Goal: Information Seeking & Learning: Learn about a topic

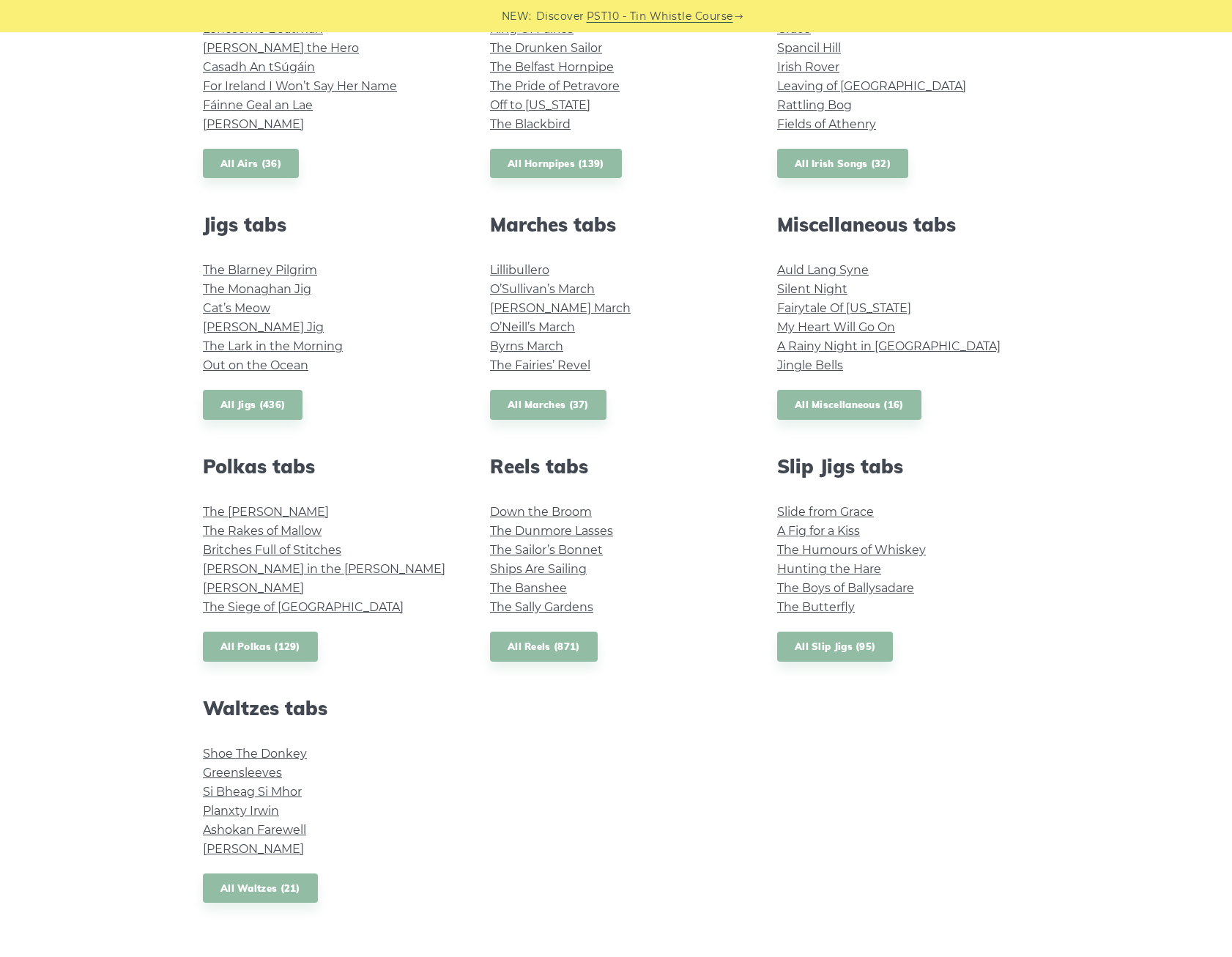
scroll to position [440, 0]
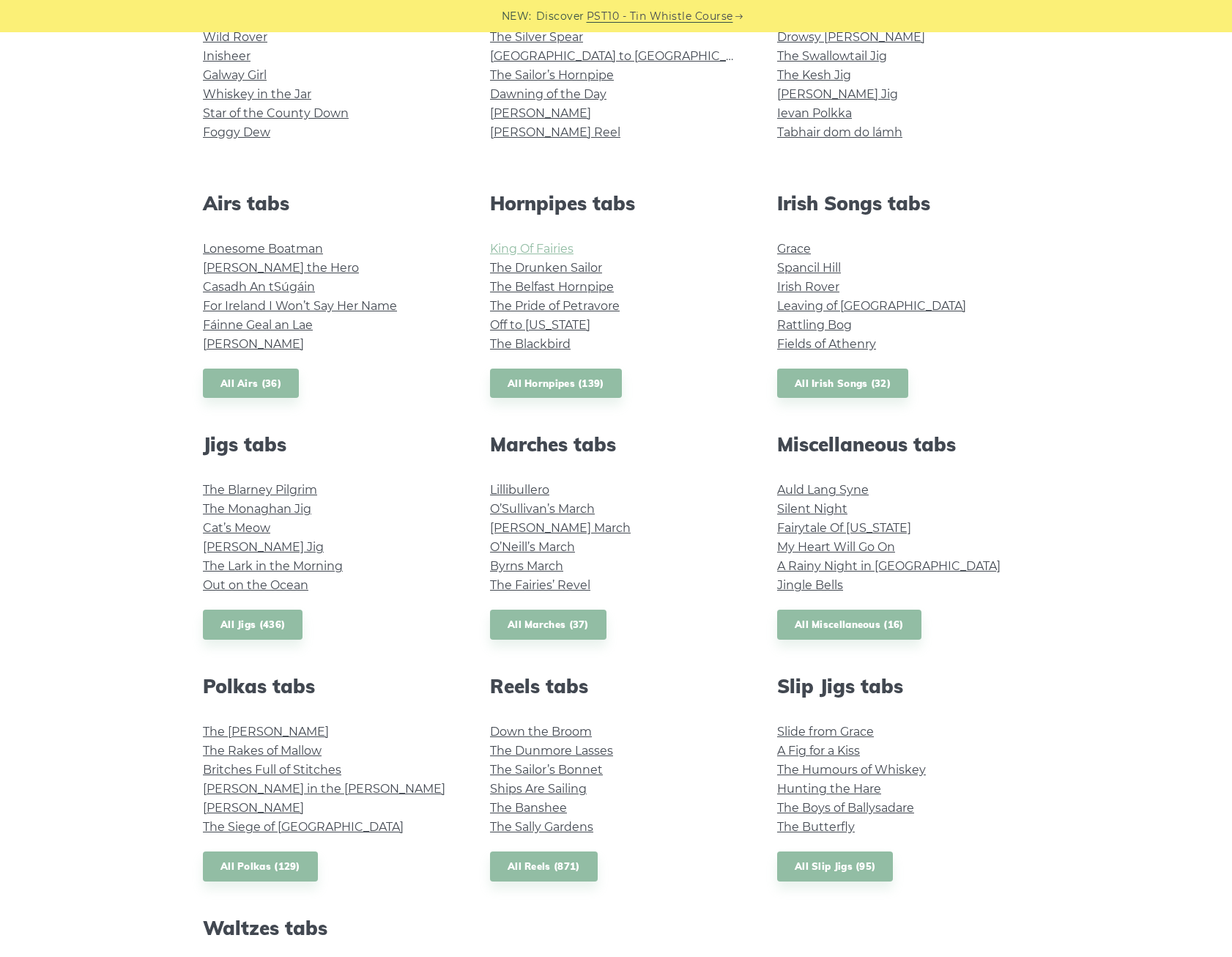
click at [537, 248] on link "King Of Fairies" at bounding box center [532, 249] width 84 height 14
click at [569, 290] on link "The Belfast Hornpipe" at bounding box center [551, 287] width 124 height 14
click at [787, 307] on link "Leaving of Liverpool" at bounding box center [871, 305] width 189 height 14
click at [228, 285] on link "Casadh An tSúgáin" at bounding box center [258, 287] width 112 height 14
click at [268, 510] on link "The Monaghan Jig" at bounding box center [256, 509] width 109 height 14
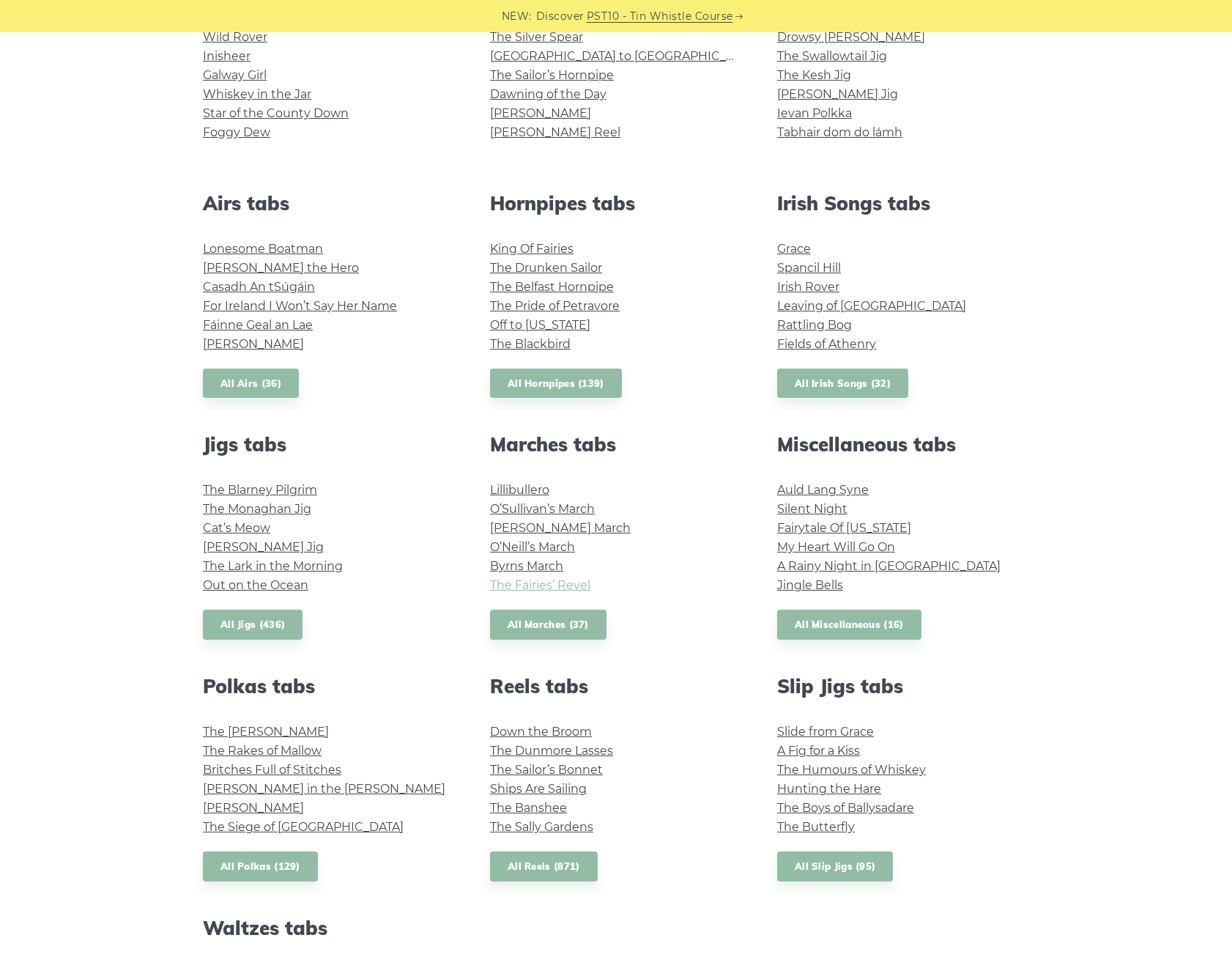
click at [518, 581] on link "The Fairies’ Revel" at bounding box center [539, 585] width 100 height 14
click at [846, 490] on link "Auld Lang Syne" at bounding box center [822, 489] width 91 height 14
click at [831, 829] on link "The Butterfly" at bounding box center [816, 826] width 78 height 14
click at [236, 805] on link "John Ryan’s" at bounding box center [253, 807] width 101 height 14
click at [532, 833] on link "The Sally Gardens" at bounding box center [541, 826] width 103 height 14
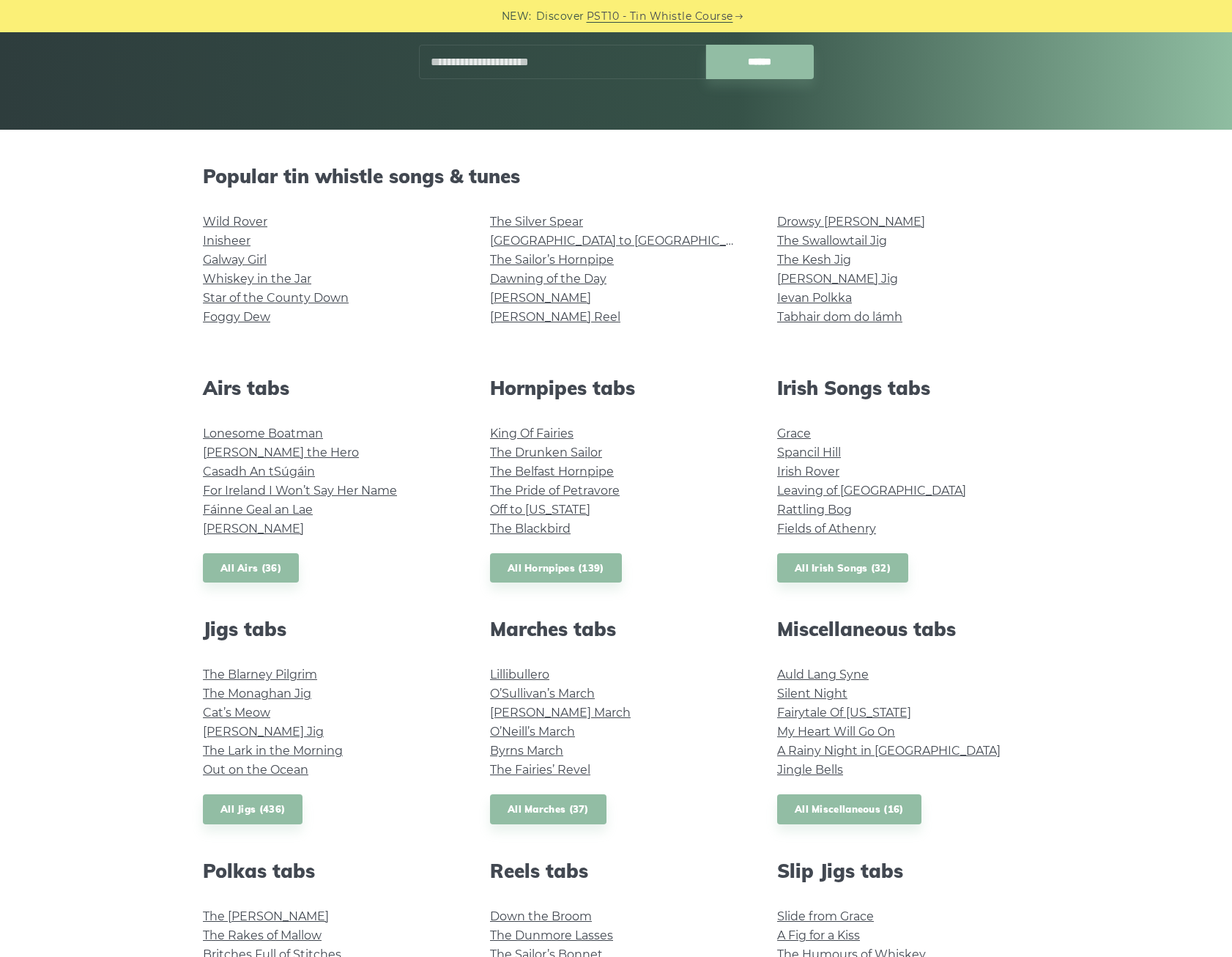
scroll to position [74, 0]
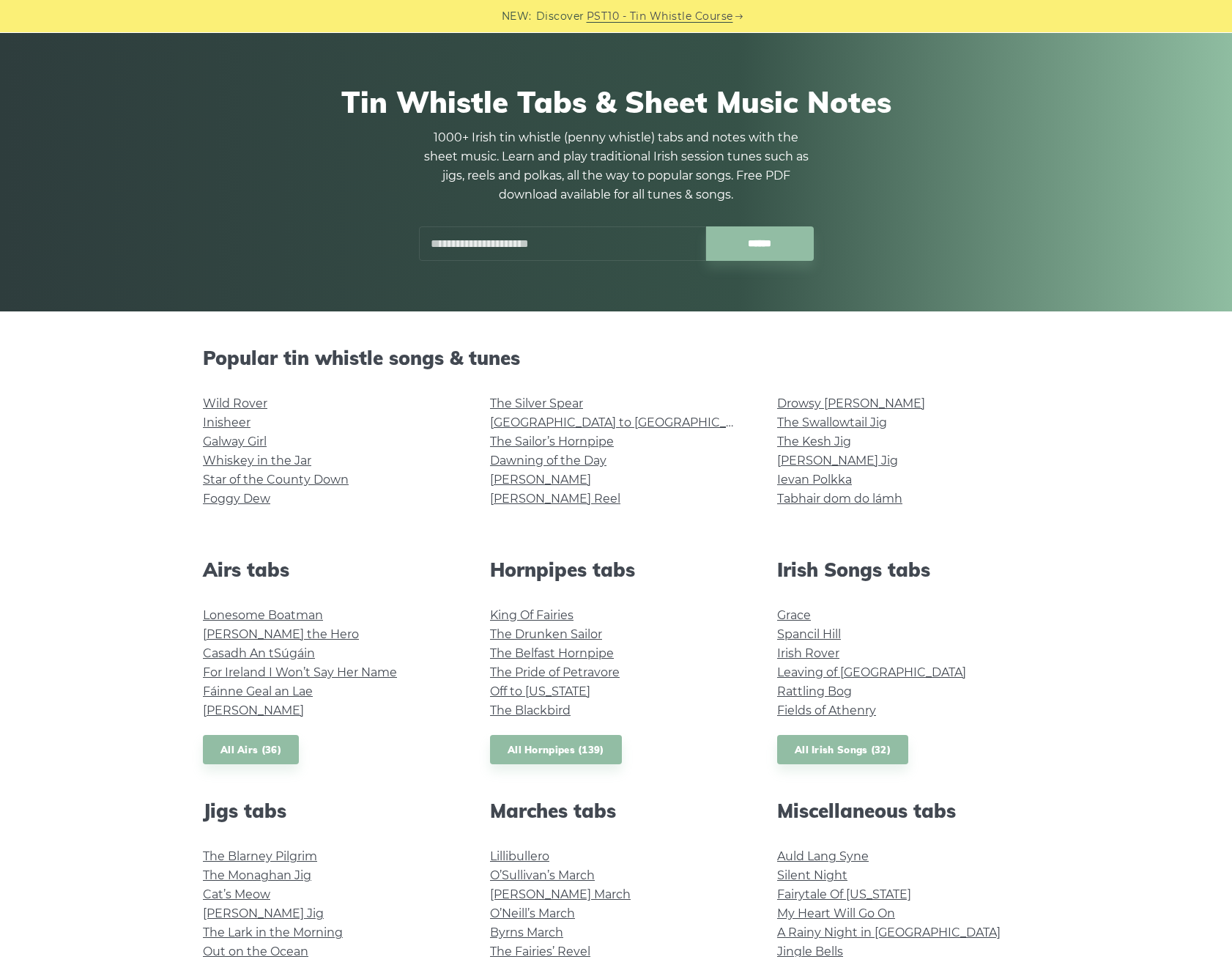
click at [569, 256] on input "text" at bounding box center [563, 244] width 287 height 34
type input "**********"
click at [706, 227] on input "******" at bounding box center [760, 244] width 108 height 34
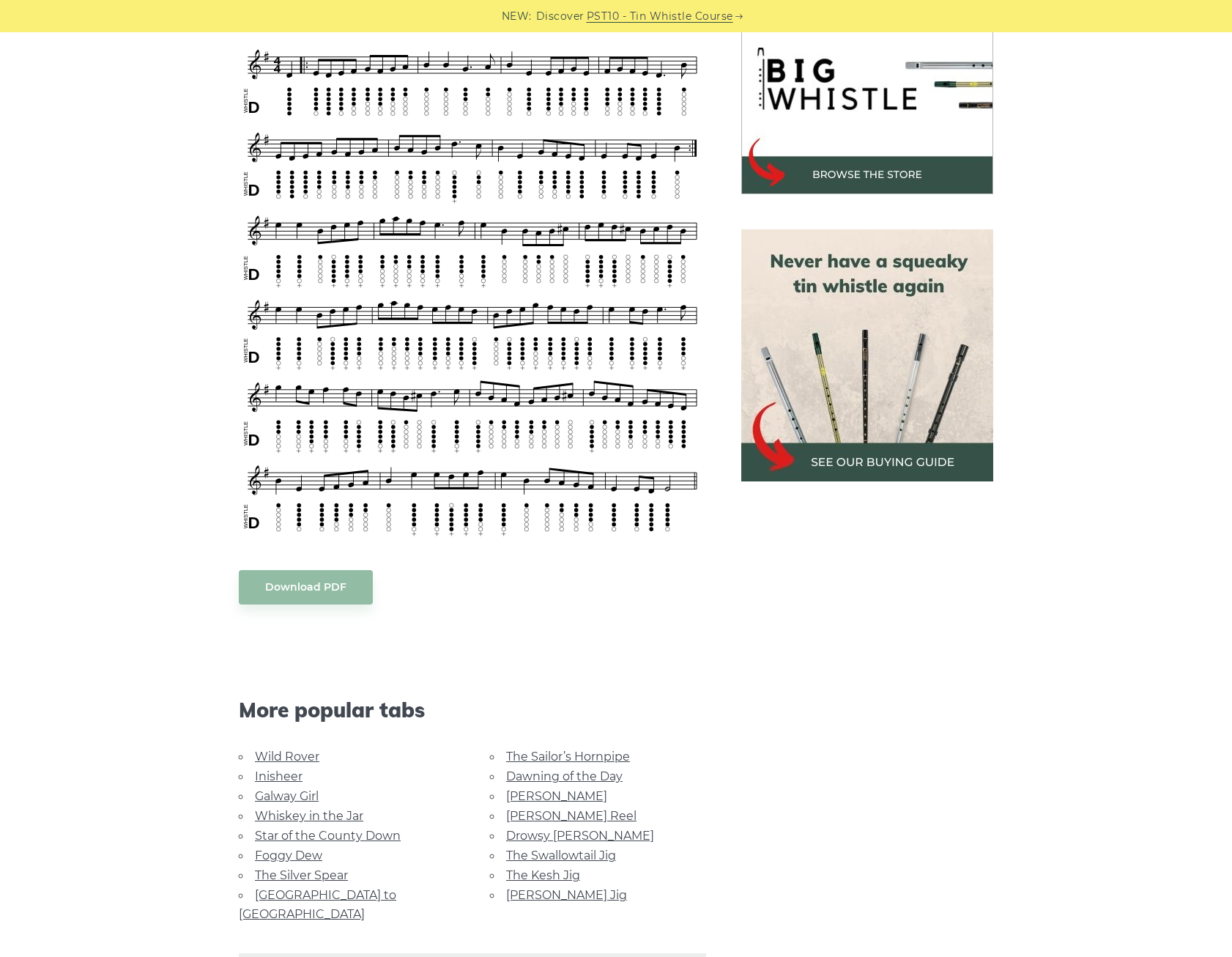
scroll to position [513, 0]
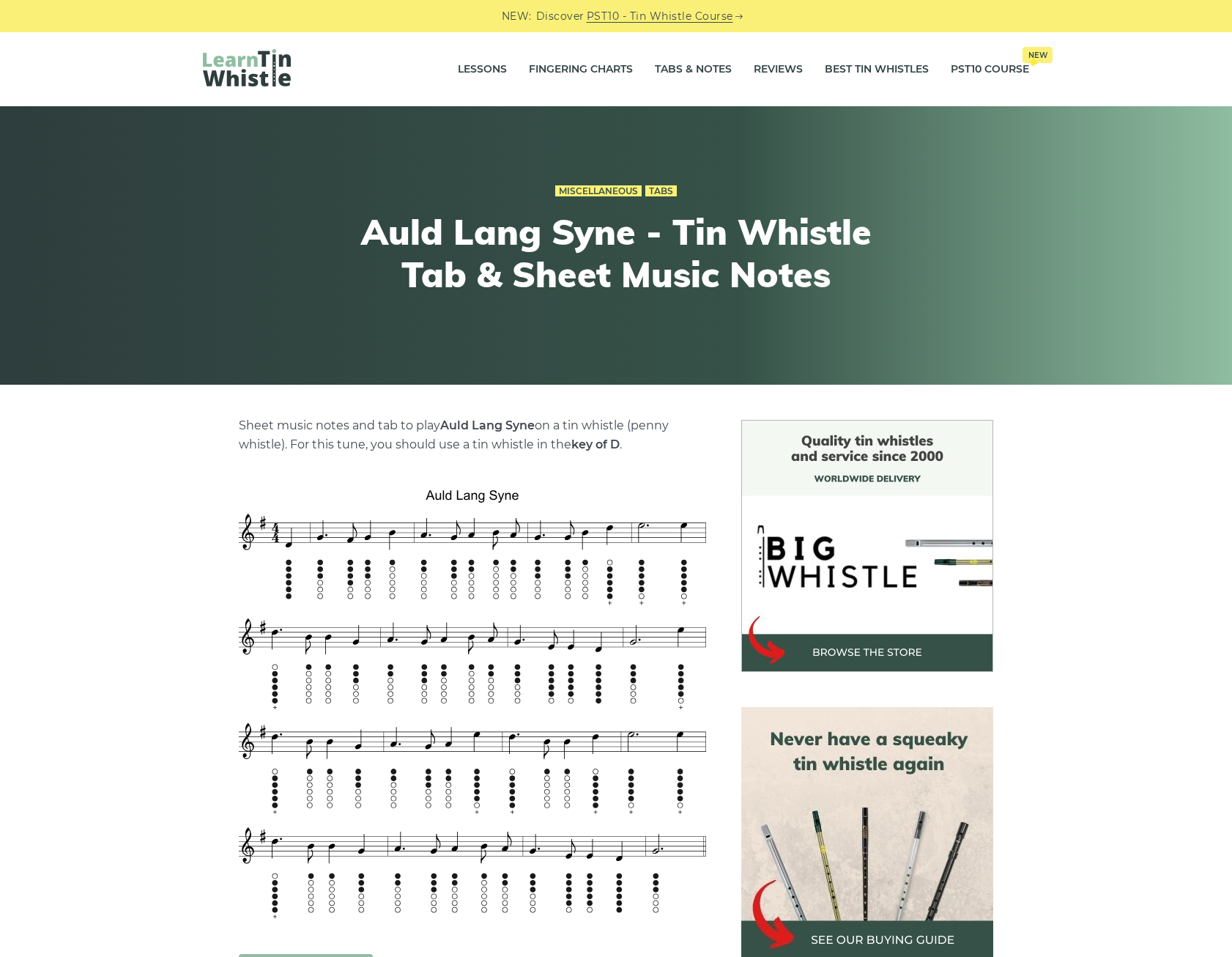
scroll to position [293, 0]
